Goal: Task Accomplishment & Management: Contribute content

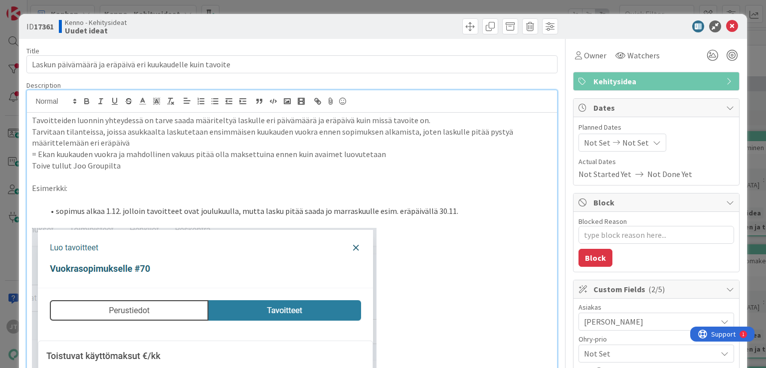
type textarea "x"
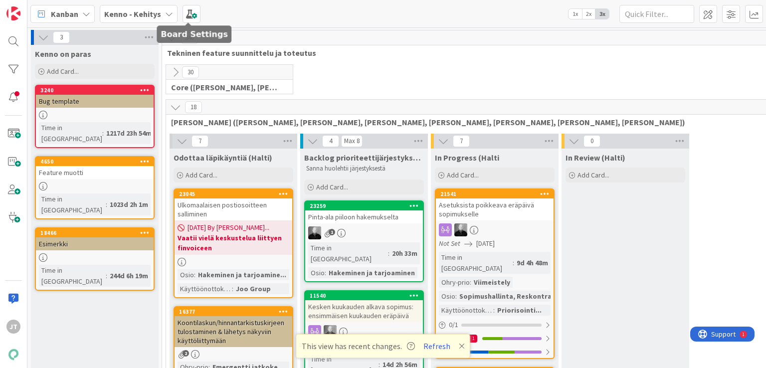
scroll to position [2841, 0]
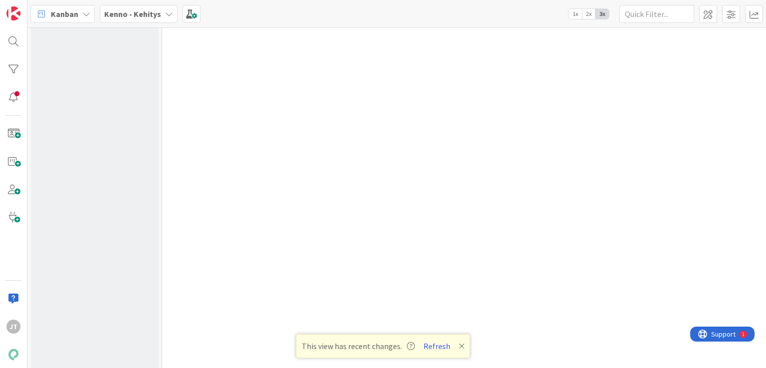
click at [119, 14] on b "Kenno - Kehitys" at bounding box center [132, 14] width 57 height 10
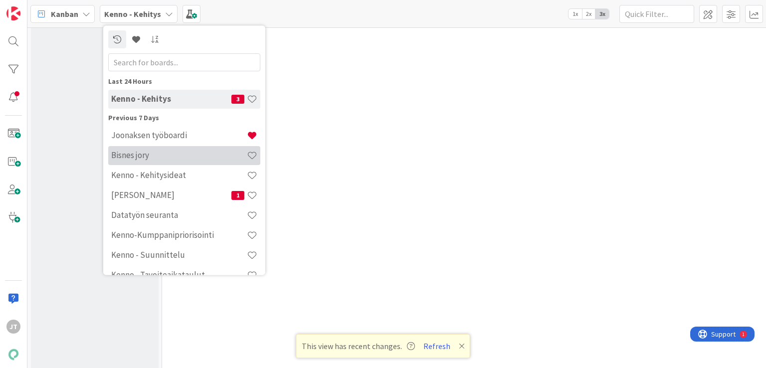
click at [167, 151] on h4 "Bisnes jory" at bounding box center [179, 156] width 136 height 10
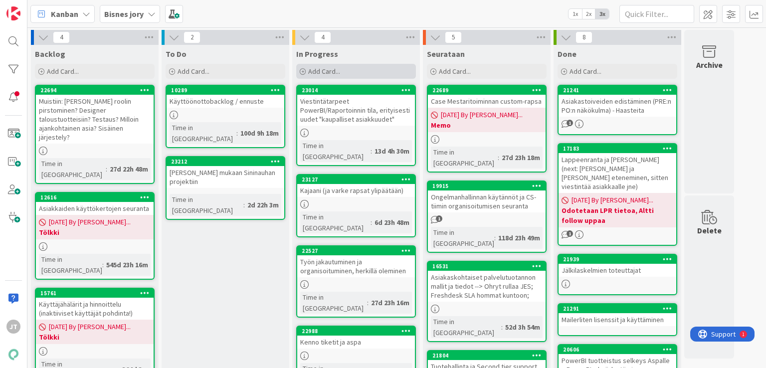
click at [333, 72] on span "Add Card..." at bounding box center [324, 71] width 32 height 9
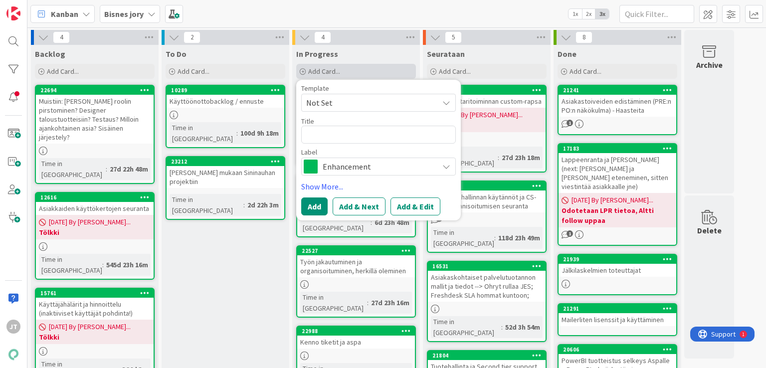
type textarea "x"
type textarea "V"
type textarea "x"
type textarea "Va"
type textarea "x"
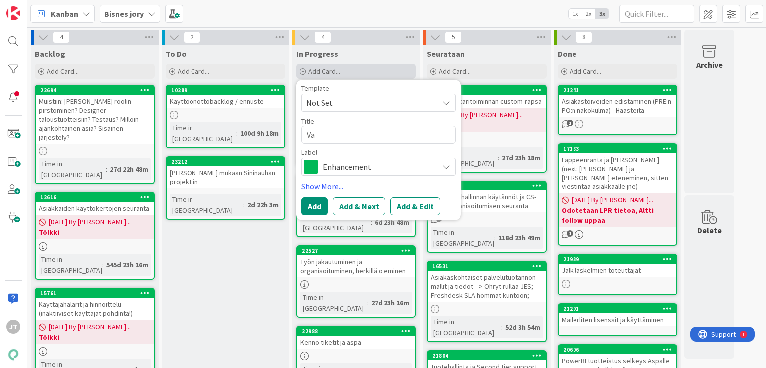
type textarea "Vat"
type textarea "x"
type textarea "Vata"
type textarea "x"
type textarea "Vat"
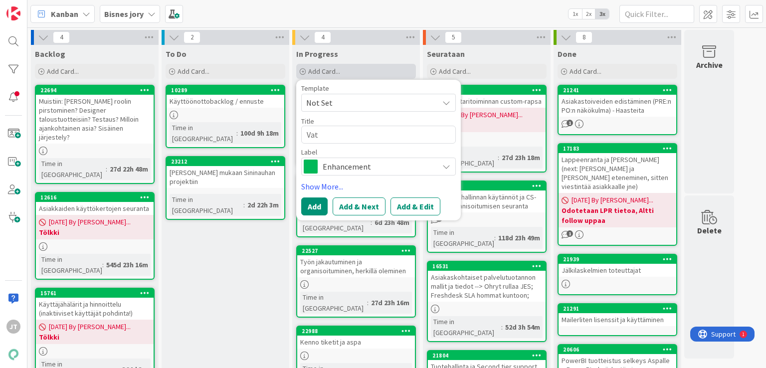
type textarea "x"
type textarea "Va"
type textarea "x"
type textarea "Var"
type textarea "x"
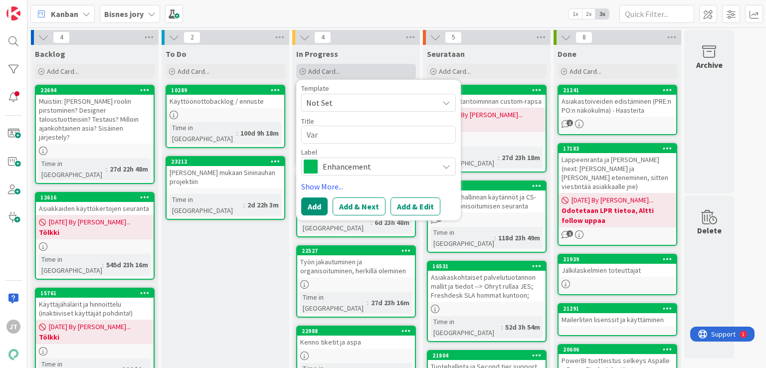
type textarea "Vara"
type textarea "x"
type textarea "Varau"
type textarea "x"
type textarea "Varaut"
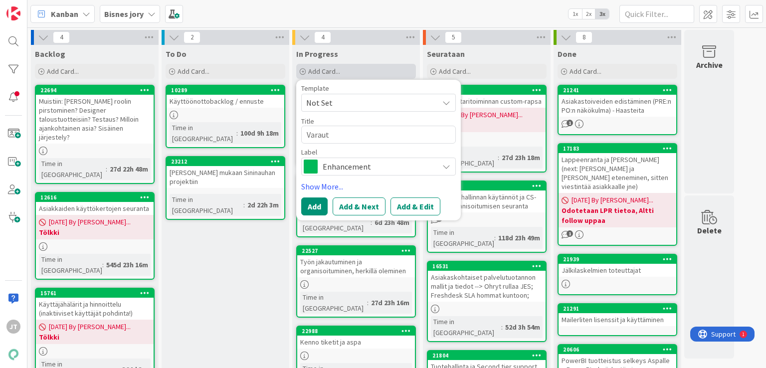
type textarea "x"
type textarea "Varautu"
type textarea "x"
type textarea "Varautus"
type textarea "x"
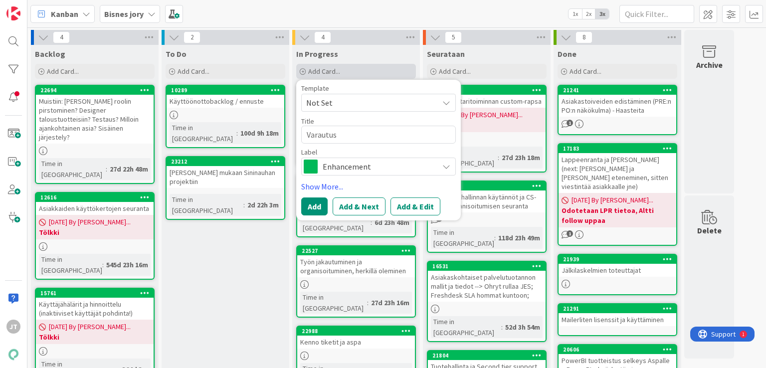
type textarea "Varautusm"
type textarea "x"
type textarea "Varautusmi"
type textarea "x"
type textarea "Varautusmis"
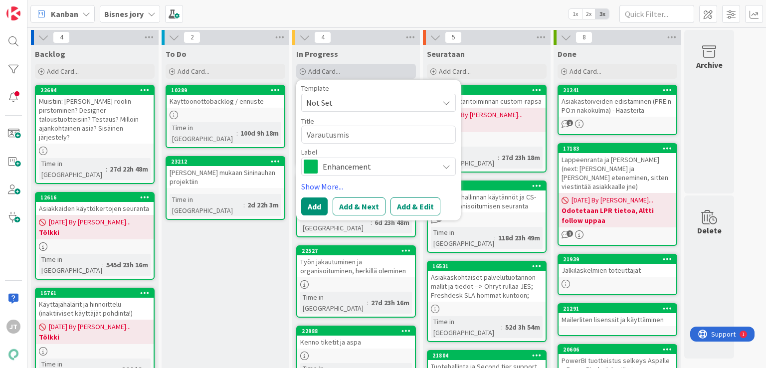
type textarea "x"
type textarea "Varautusmiss"
type textarea "x"
type textarea "Varautusmissu"
type textarea "x"
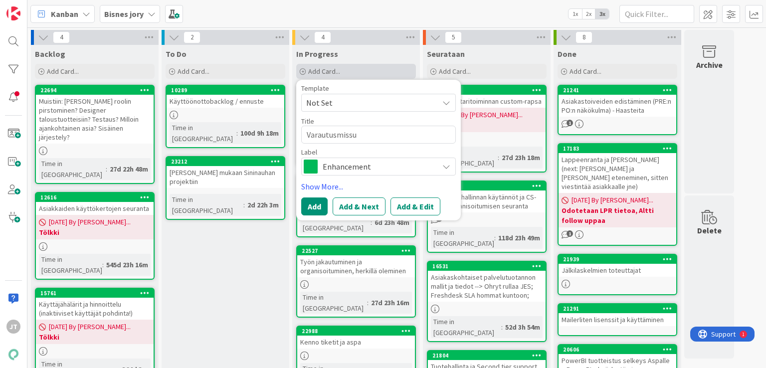
type textarea "Varautusmissuu"
type textarea "x"
type textarea "Varautusmissuun"
type textarea "x"
type textarea "Varautusmissuunn"
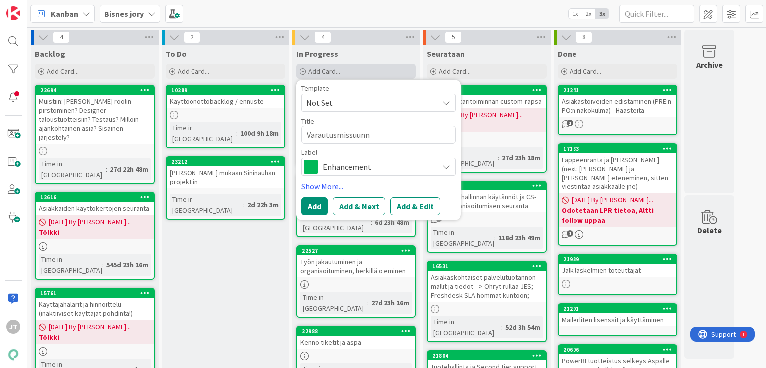
type textarea "x"
type textarea "Varautusmissuunni"
type textarea "x"
type textarea "Varautusmissuunnit"
type textarea "x"
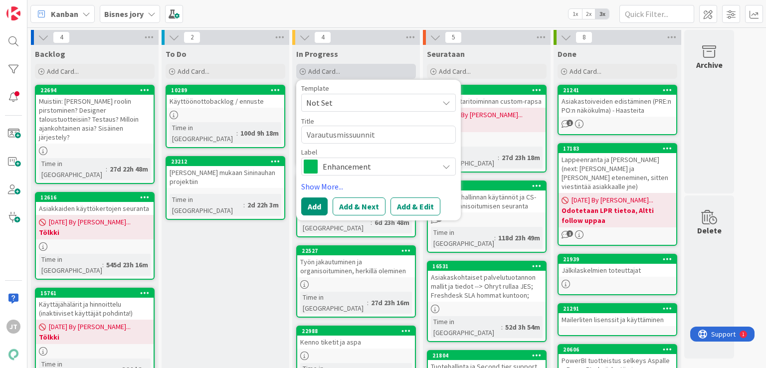
type textarea "Varautusmissuunnite"
type textarea "x"
type textarea "Varautusmissuunnitel"
type textarea "x"
type textarea "Varautusmissuunnitelm"
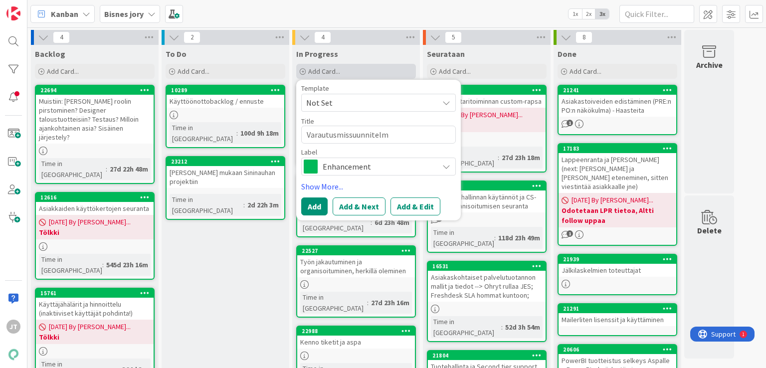
type textarea "x"
type textarea "Varautusmissuunnitelma"
type textarea "x"
type textarea "Varautusmissuunnitelma"
type textarea "x"
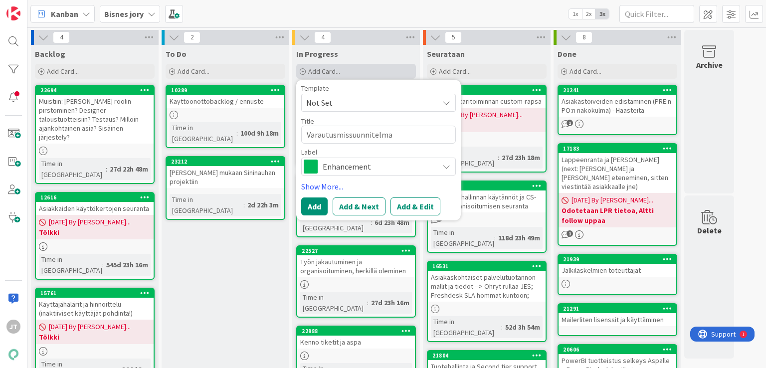
type textarea "Varautusmissuunnitelma K"
type textarea "x"
type textarea "Varautusmissuunnitelma Ke"
type textarea "x"
type textarea "Varautusmissuunnitelma Ken"
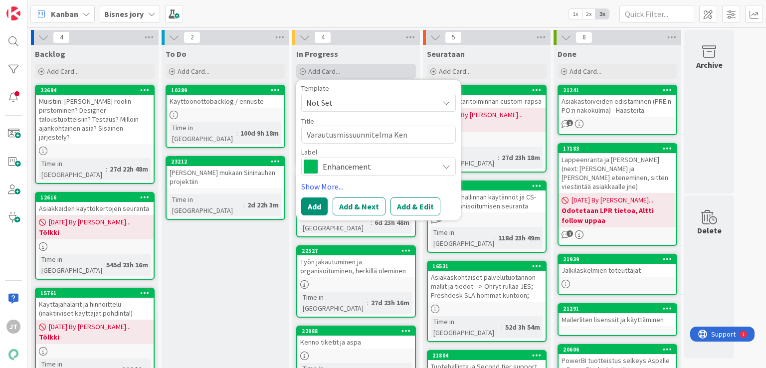
type textarea "x"
type textarea "Varautusmissuunnitelma Kenn"
type textarea "x"
type textarea "Varautusmissuunnitelma Kenno"
type textarea "x"
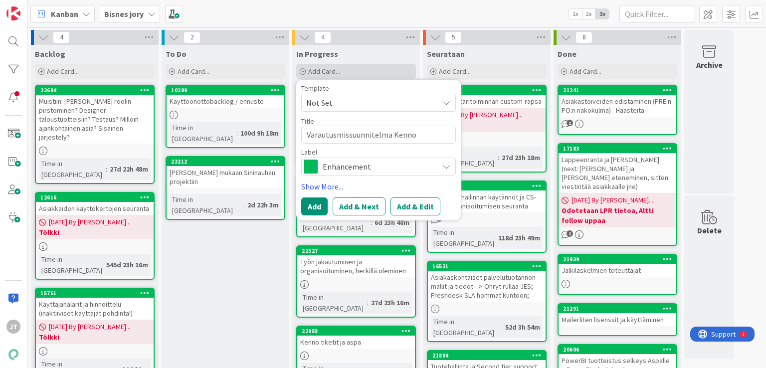
type textarea "Varautusmissuunnitelma Kenno"
type textarea "x"
type textarea "Varautusmissuunnitelma Kenno p"
type textarea "x"
type textarea "Varautusmissuunnitelma Kenno pr"
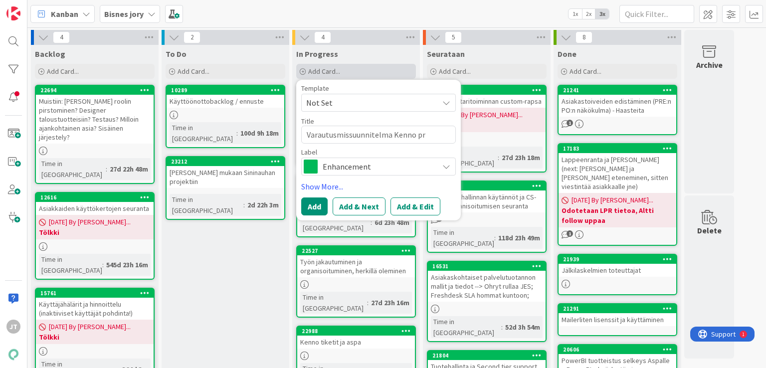
type textarea "x"
type textarea "Varautusmissuunnitelma Kenno pro"
type textarea "x"
type textarea "Varautusmissuunnitelma Kenno proj"
type textarea "x"
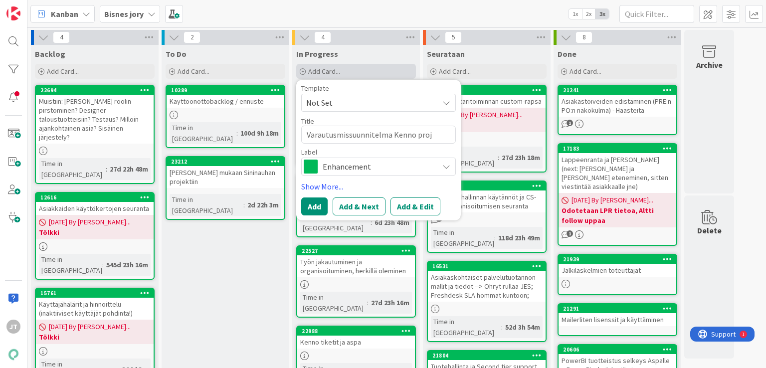
type textarea "Varautusmissuunnitelma Kenno proje"
type textarea "x"
type textarea "Varautusmissuunnitelma Kenno projek"
type textarea "x"
type textarea "Varautusmissuunnitelma Kenno projekt"
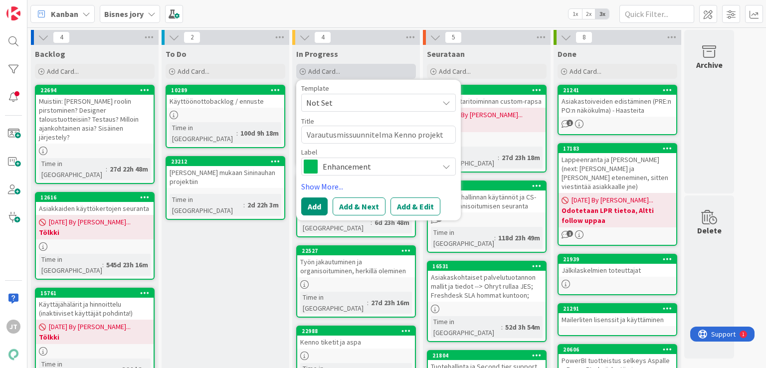
type textarea "x"
type textarea "Varautusmissuunnitelma Kenno projekte"
type textarea "x"
type textarea "Varautusmissuunnitelma Kenno projektei"
type textarea "x"
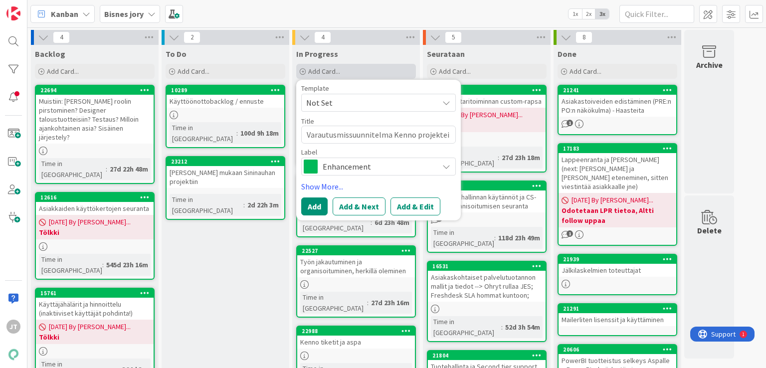
type textarea "Varautusmissuunnitelma Kenno projekteil"
type textarea "x"
type textarea "Varautusmissuunnitelma Kenno projekteill"
type textarea "x"
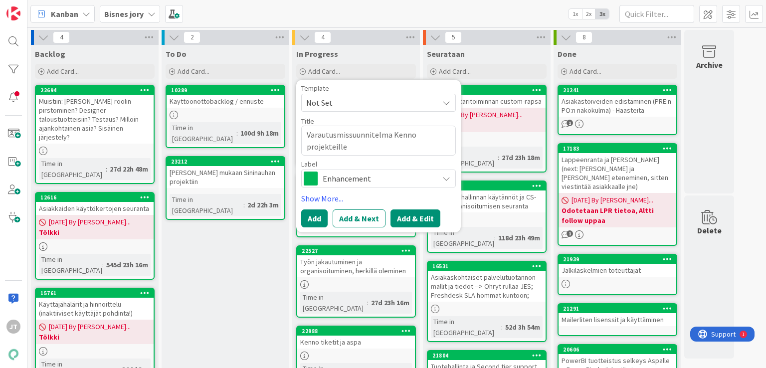
type textarea "Varautusmissuunnitelma Kenno projekteille"
click at [399, 218] on button "Add & Edit" at bounding box center [415, 218] width 50 height 18
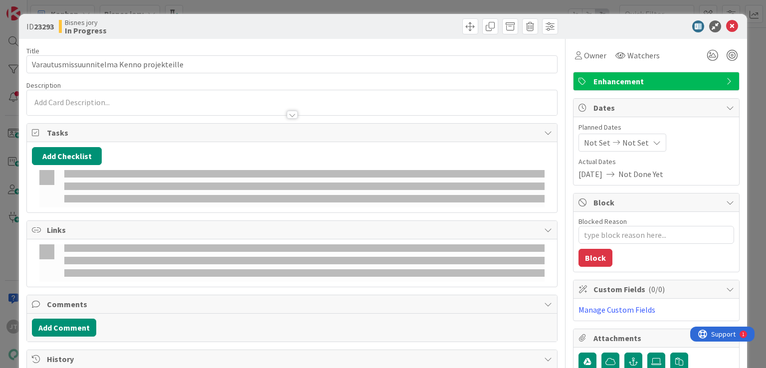
type textarea "x"
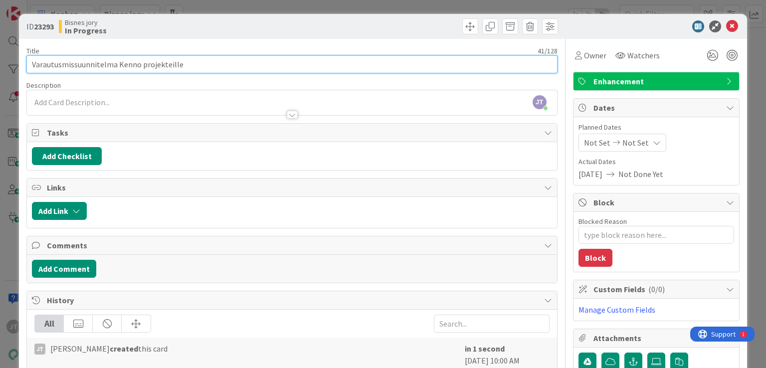
click at [72, 64] on input "Varautusmissuunnitelma Kenno projekteille" at bounding box center [291, 64] width 530 height 18
type input "Varautusmis suunnitelma Kenno projekteille"
type textarea "x"
click at [62, 67] on input "Varautusmis suunnitelma Kenno projekteille" at bounding box center [291, 64] width 530 height 18
type input "Varautumis suunnitelma Kenno projekteille"
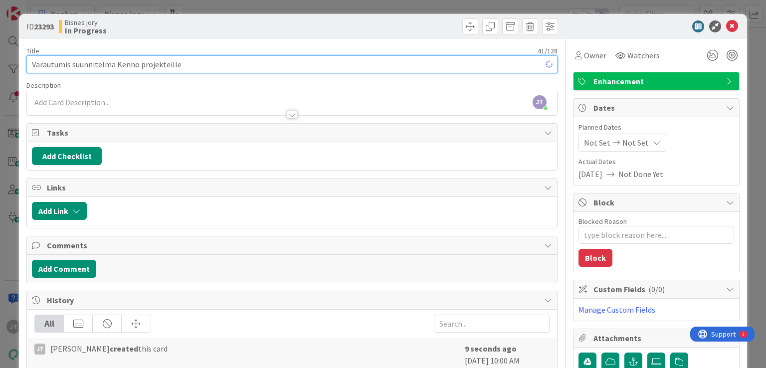
type textarea "x"
click at [72, 66] on input "Varautumis suunnitelma Kenno projekteille" at bounding box center [291, 64] width 530 height 18
type input "Varautumissuunnitelma Kenno projekteille"
type textarea "x"
type input "Varautumissuunnitelma Kenno projekteille"
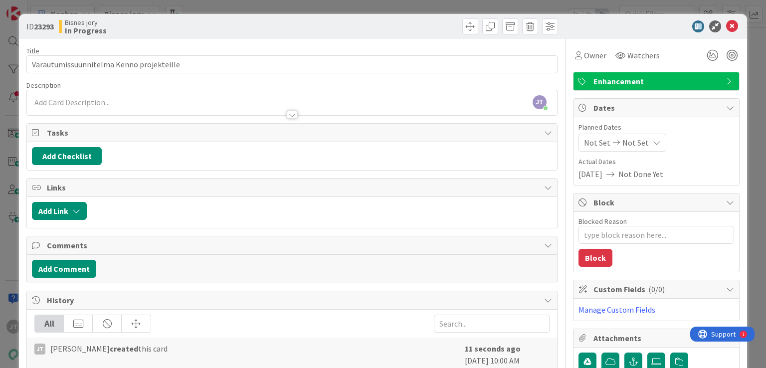
click at [84, 103] on div "JT Joonas Taina just joined" at bounding box center [291, 102] width 529 height 25
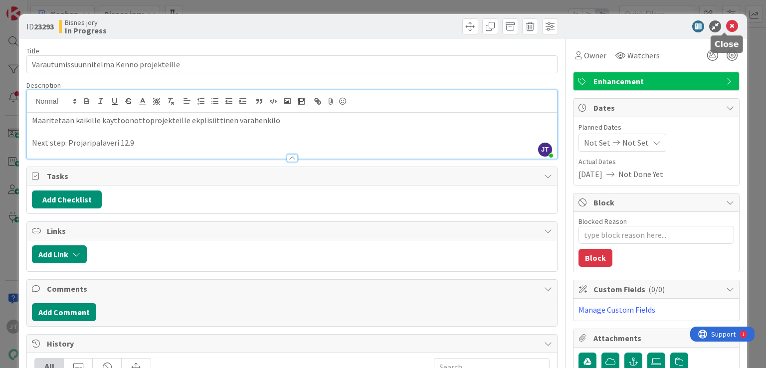
click at [726, 24] on icon at bounding box center [732, 26] width 12 height 12
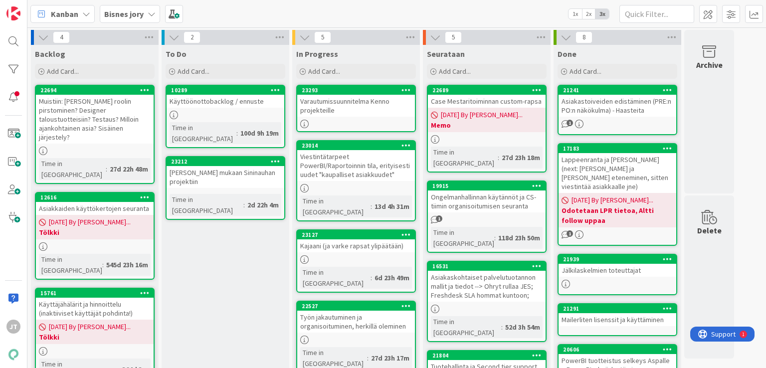
click at [256, 218] on div "To Do Add Card... 10289 Käyttöönottobacklog / ennuste Time in Column : 100d 9h …" at bounding box center [225, 328] width 128 height 566
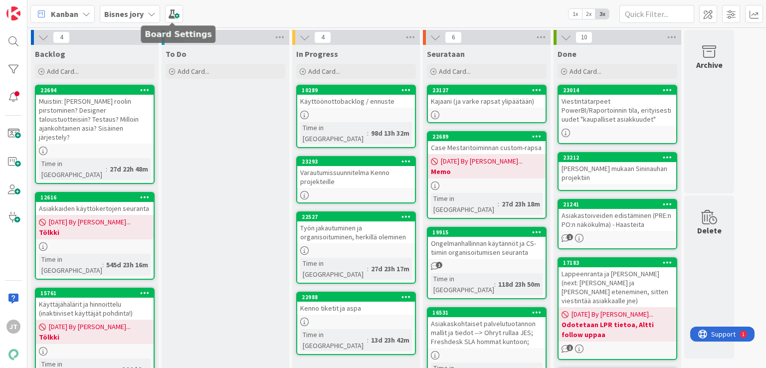
click at [125, 11] on b "Bisnes jory" at bounding box center [123, 14] width 39 height 10
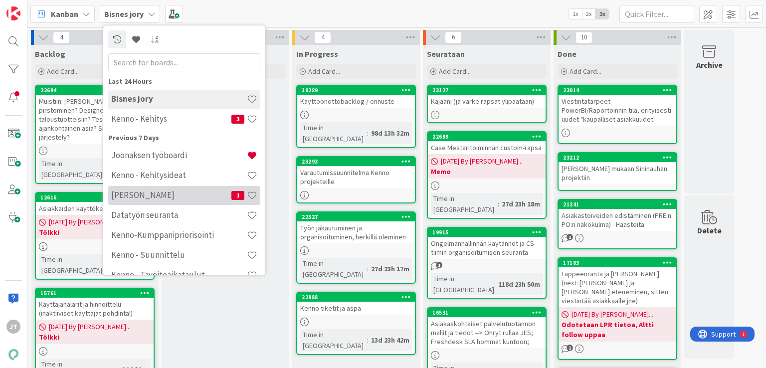
click at [152, 190] on h4 "Kenno JoRy" at bounding box center [171, 195] width 120 height 10
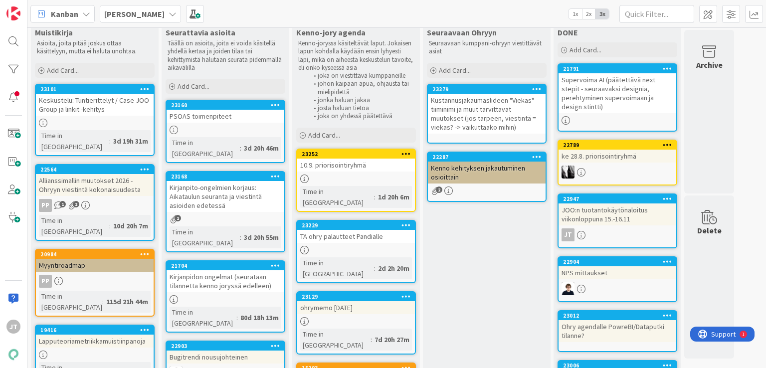
scroll to position [19, 0]
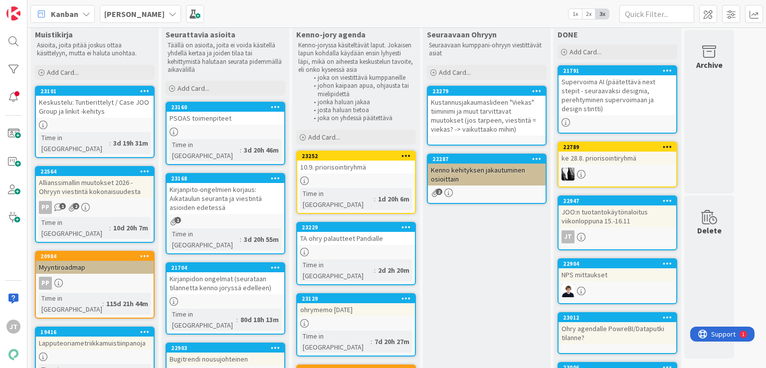
click at [138, 14] on b "Kenno JoRy" at bounding box center [134, 14] width 60 height 10
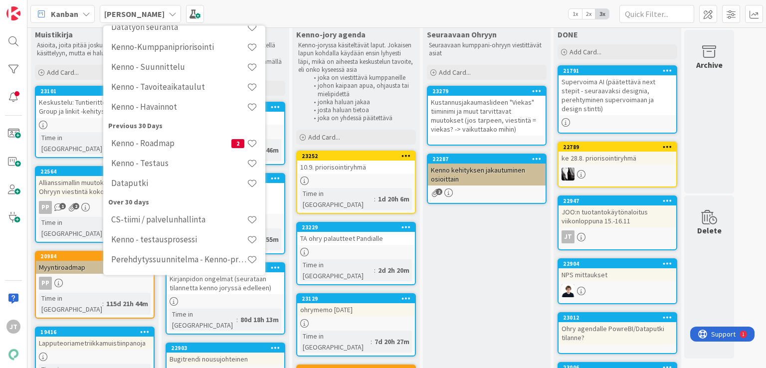
scroll to position [104, 0]
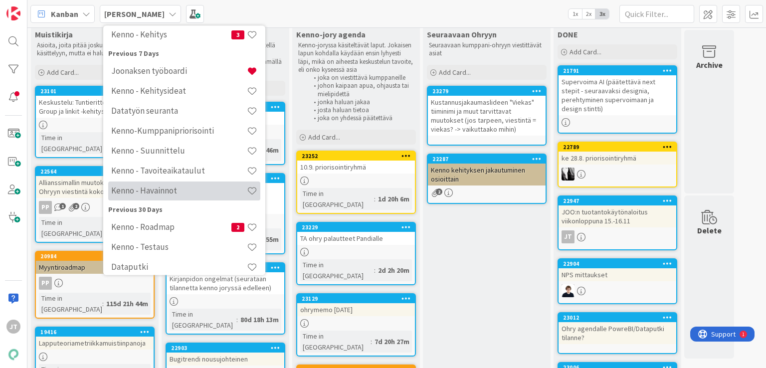
click at [186, 196] on div "Kenno - Havainnot" at bounding box center [184, 190] width 152 height 19
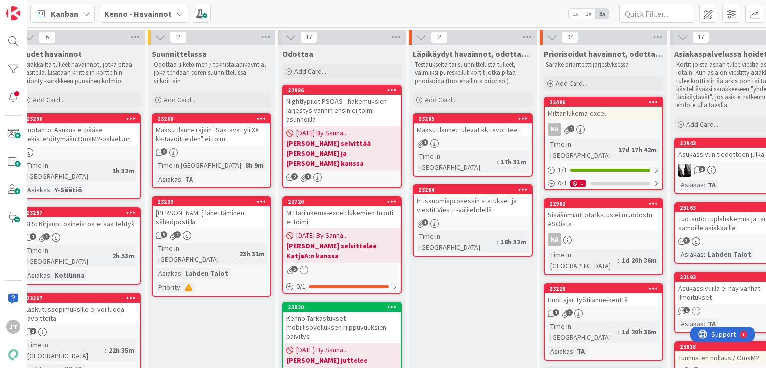
scroll to position [0, 15]
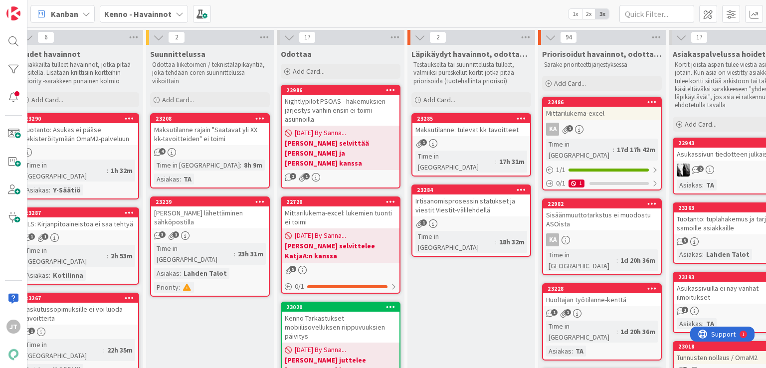
click at [159, 14] on b "Kenno - Havainnot" at bounding box center [137, 14] width 67 height 10
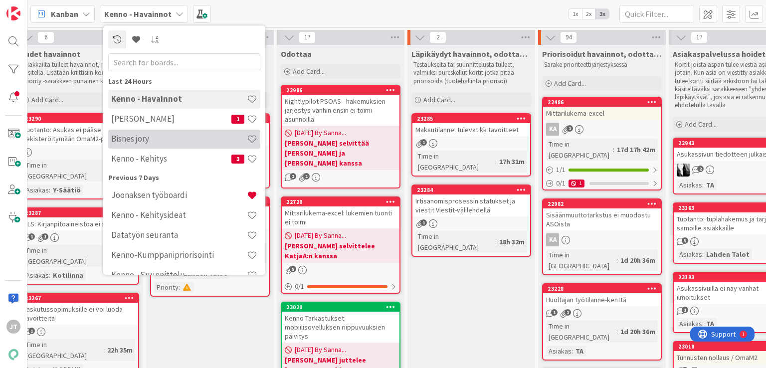
click at [143, 144] on h4 "Bisnes jory" at bounding box center [179, 139] width 136 height 10
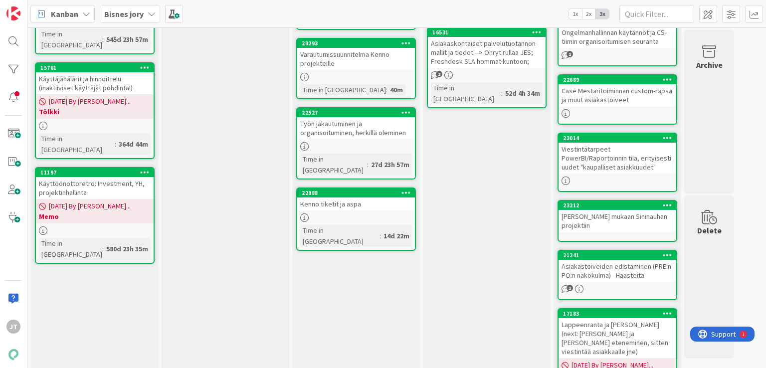
scroll to position [120, 0]
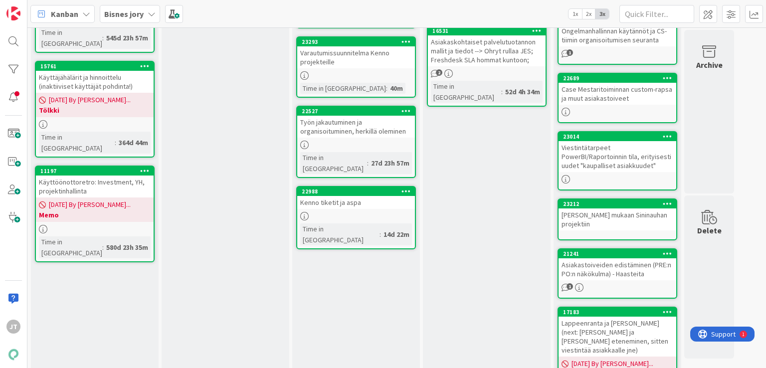
click at [359, 186] on link "22988 Kenno tiketit ja aspa Time in Column : 14d 22m" at bounding box center [356, 217] width 120 height 63
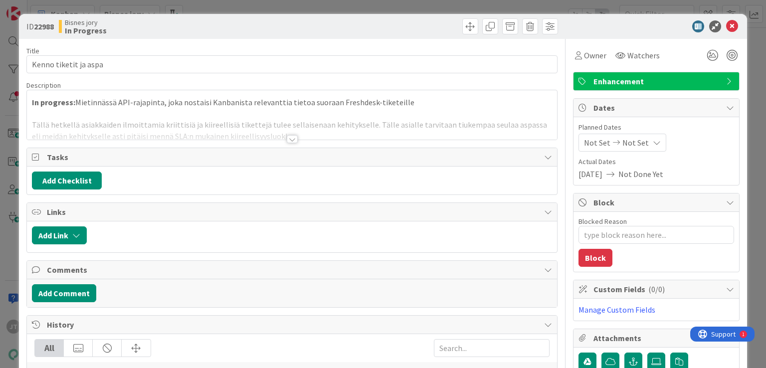
type textarea "x"
click at [288, 142] on div at bounding box center [292, 139] width 11 height 8
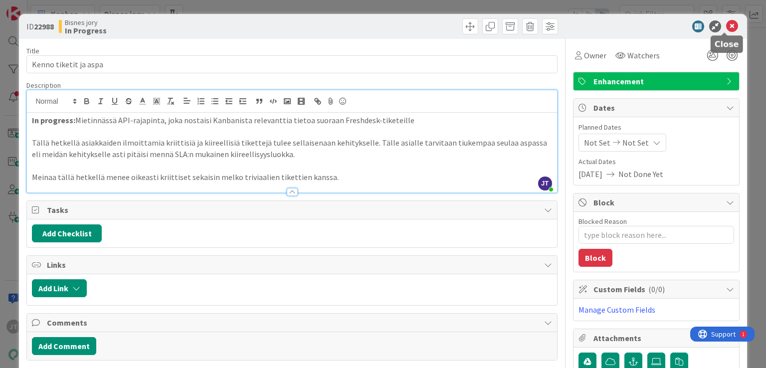
click at [726, 30] on icon at bounding box center [732, 26] width 12 height 12
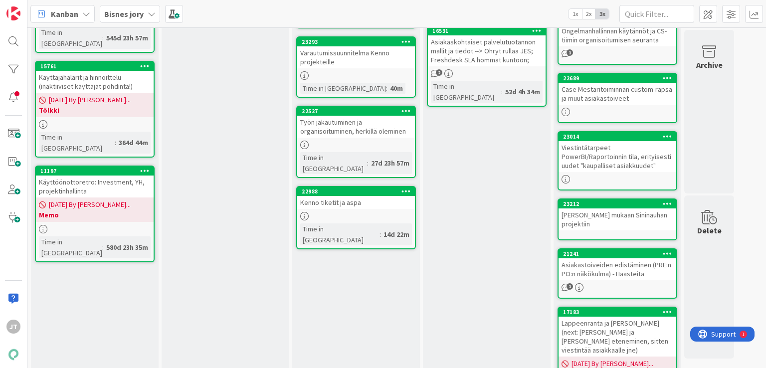
click at [381, 298] on div "In Progress Add Card... 10289 Käyttöönottobacklog / ennuste Time in Column : 48…" at bounding box center [356, 279] width 128 height 708
